Goal: Information Seeking & Learning: Learn about a topic

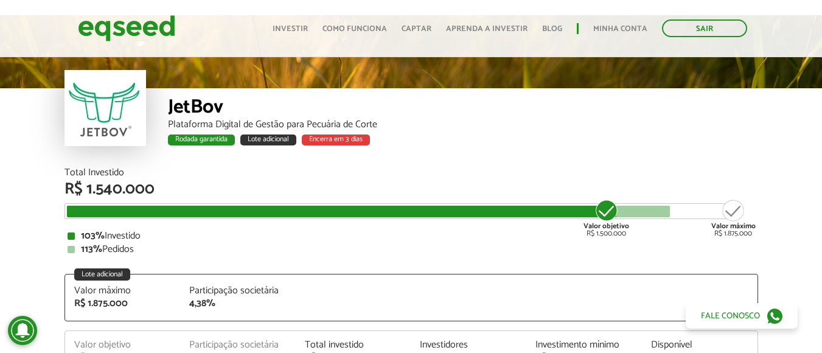
scroll to position [28, 0]
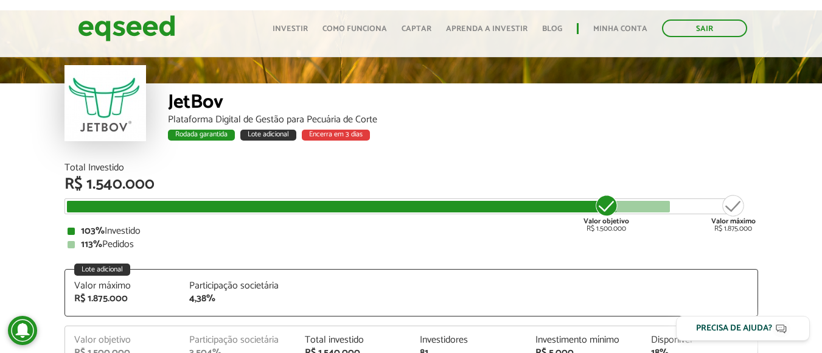
scroll to position [51, 0]
